Goal: Obtain resource: Download file/media

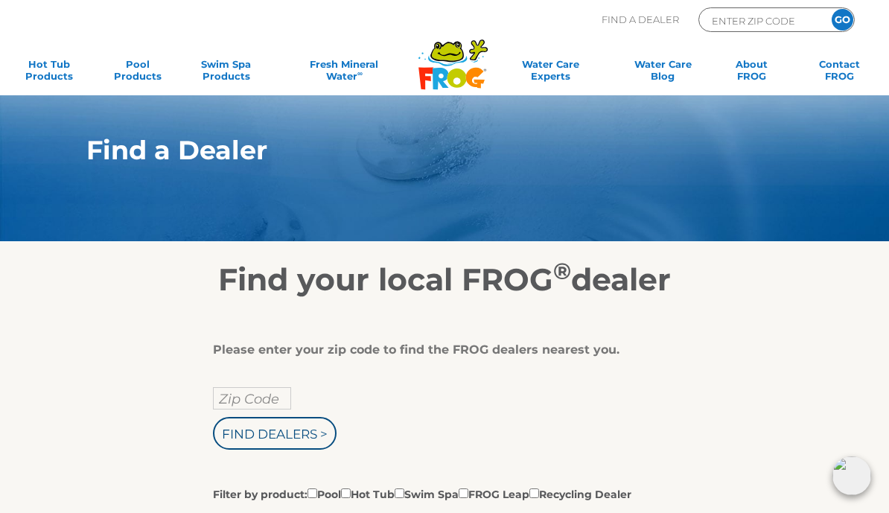
click at [246, 399] on input "Zip Code" at bounding box center [252, 398] width 78 height 22
type input "Zip Code"
click at [243, 397] on input "text" at bounding box center [252, 398] width 78 height 22
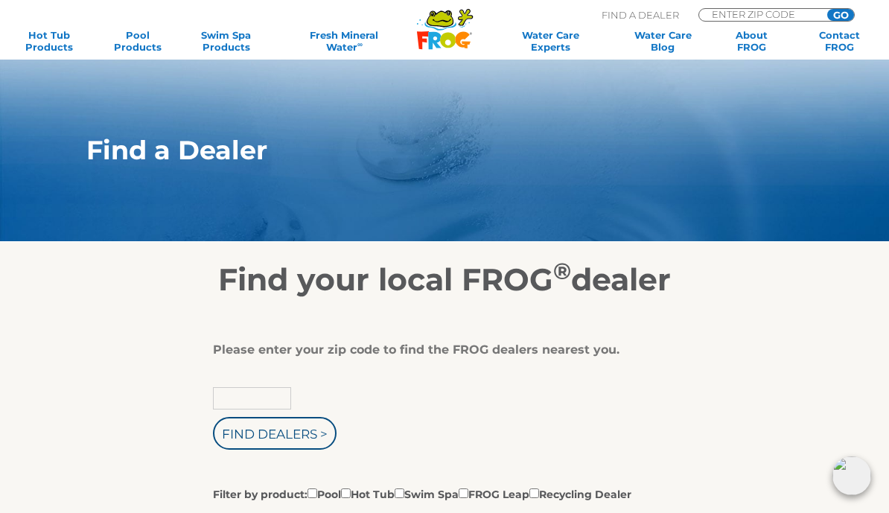
scroll to position [10, 0]
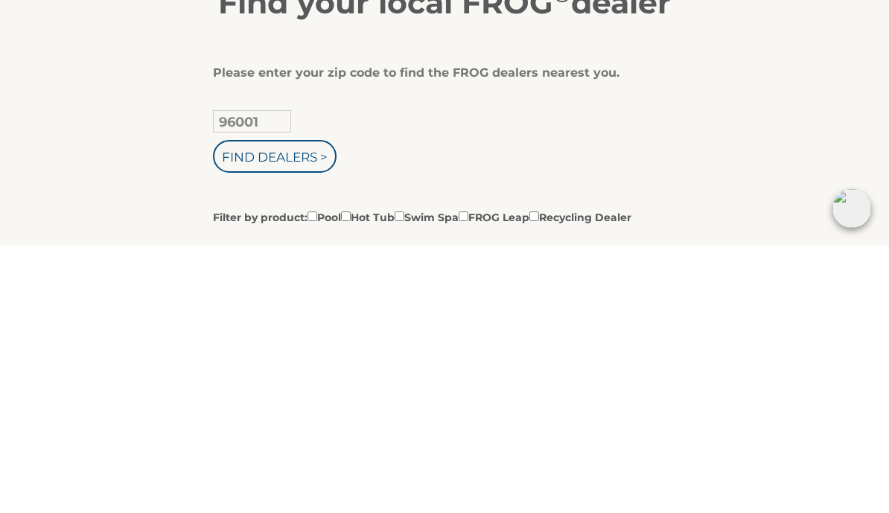
type input "96001"
click at [351, 479] on input "Filter by product: Pool Hot Tub Swim Spa FROG Leap Recycling Dealer" at bounding box center [346, 484] width 10 height 10
checkbox input "true"
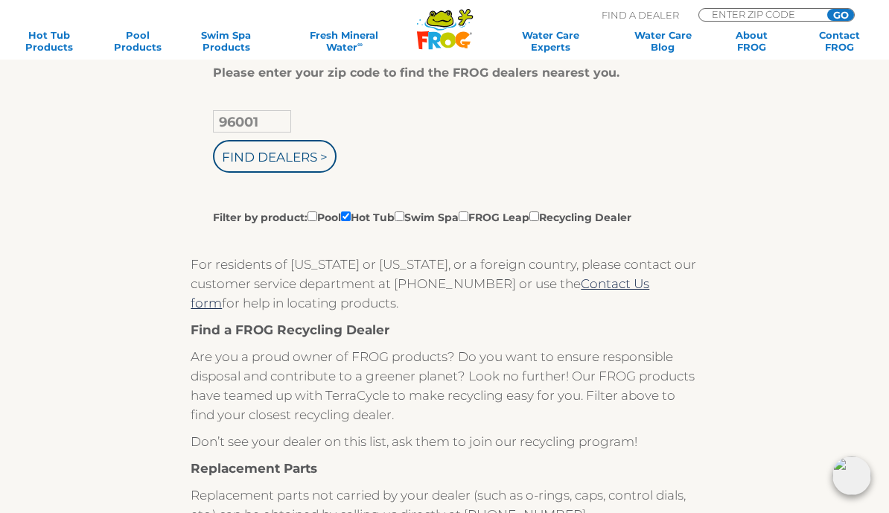
click at [433, 225] on label "Filter by product: Pool Hot Tub Swim Spa FROG Leap Recycling Dealer" at bounding box center [422, 216] width 418 height 16
click at [317, 221] on input "Filter by product: Pool Hot Tub Swim Spa FROG Leap Recycling Dealer" at bounding box center [313, 216] width 10 height 10
checkbox input "false"
click at [404, 219] on input "Filter by product: Pool Hot Tub Swim Spa FROG Leap Recycling Dealer" at bounding box center [400, 216] width 10 height 10
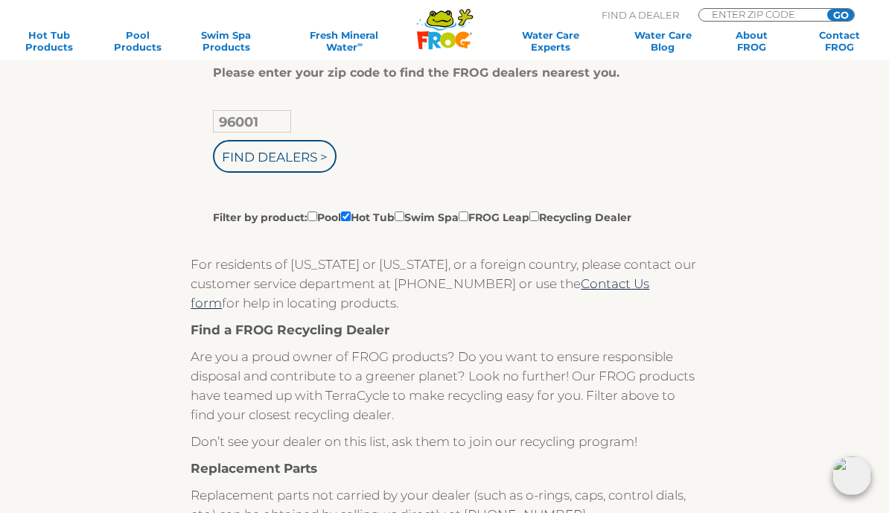
checkbox input "true"
click at [291, 156] on input "Find Dealers >" at bounding box center [275, 156] width 124 height 33
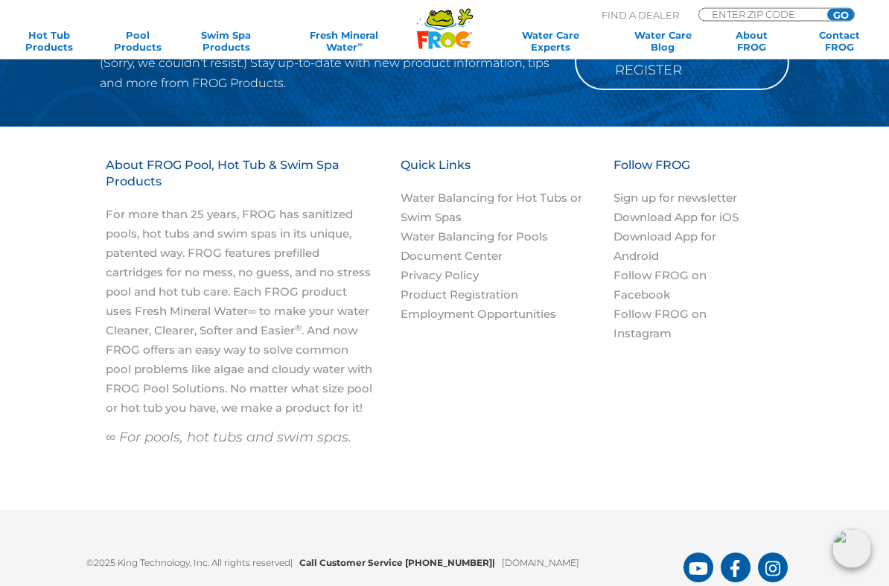
scroll to position [1463, 0]
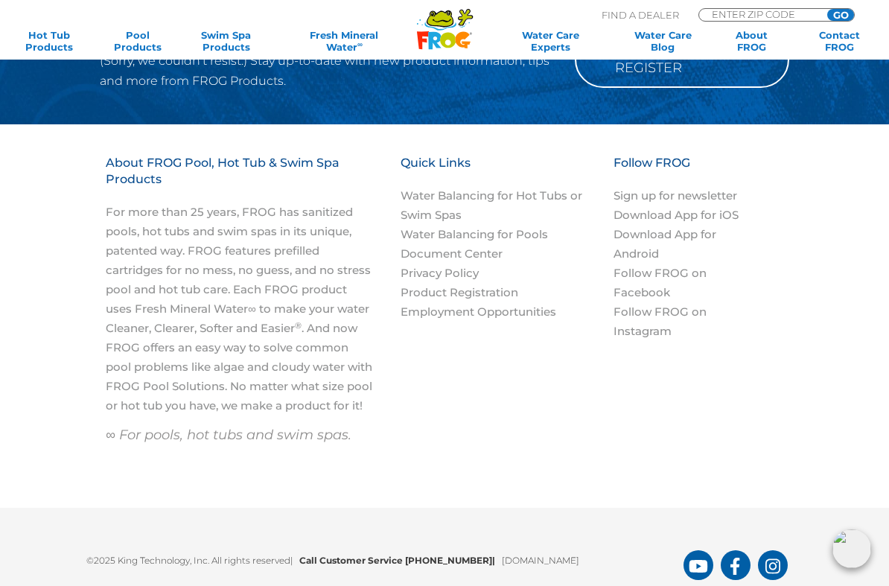
click at [528, 188] on link "Water Balancing for Hot Tubs or Swim Spas" at bounding box center [492, 205] width 182 height 34
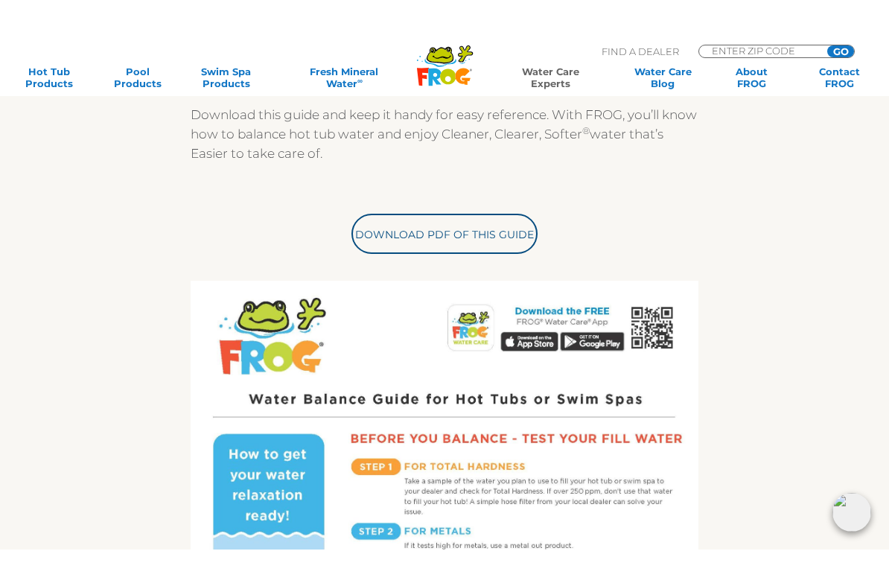
scroll to position [409, 0]
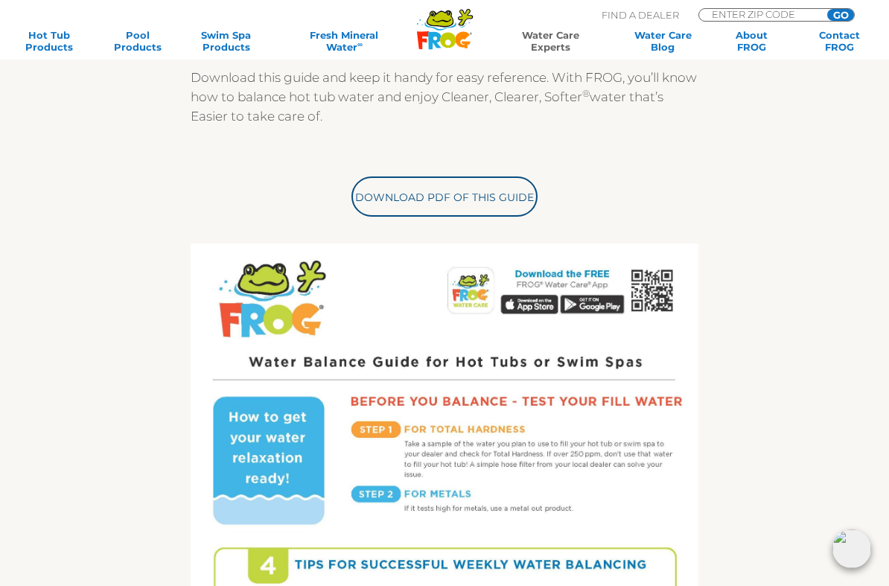
click at [460, 194] on link "Download PDF of this Guide" at bounding box center [444, 196] width 186 height 40
